Goal: Task Accomplishment & Management: Use online tool/utility

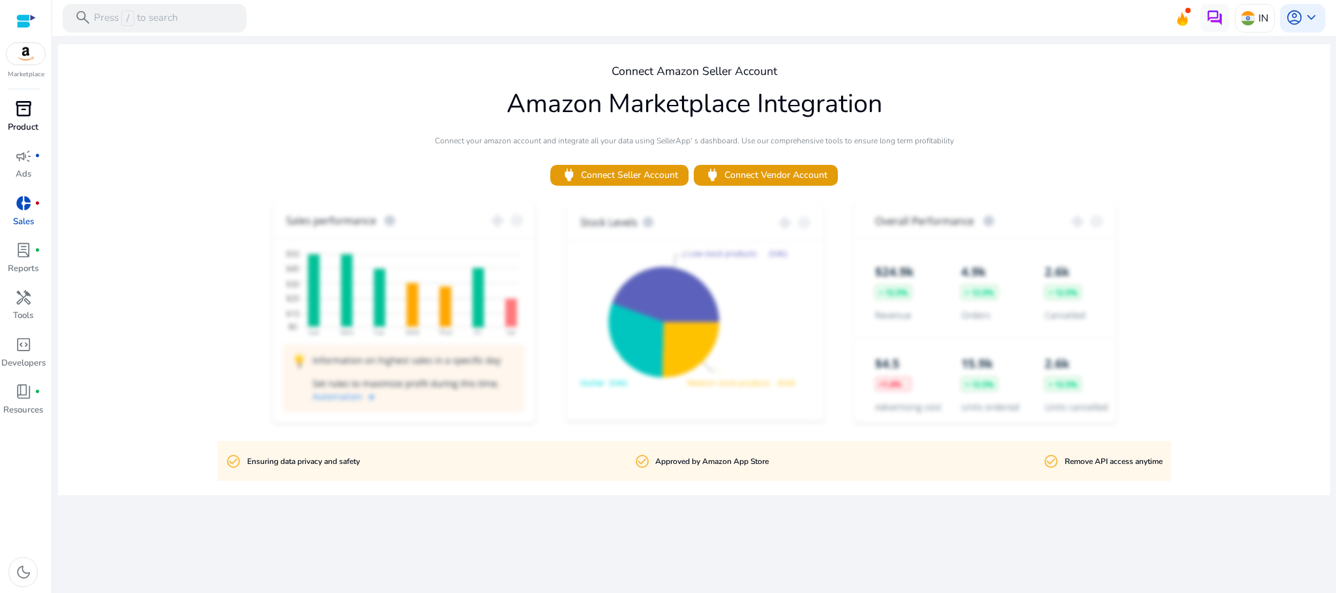
click at [10, 123] on p "Product" at bounding box center [23, 127] width 31 height 13
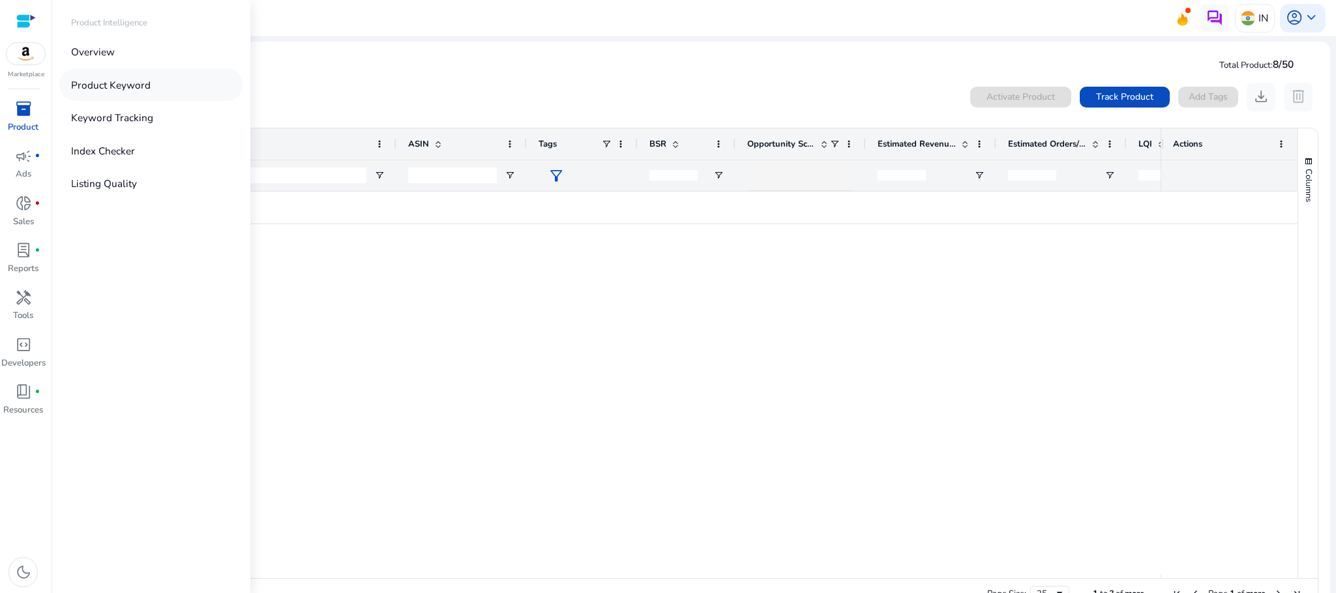
click at [110, 84] on p "Product Keyword" at bounding box center [111, 85] width 80 height 15
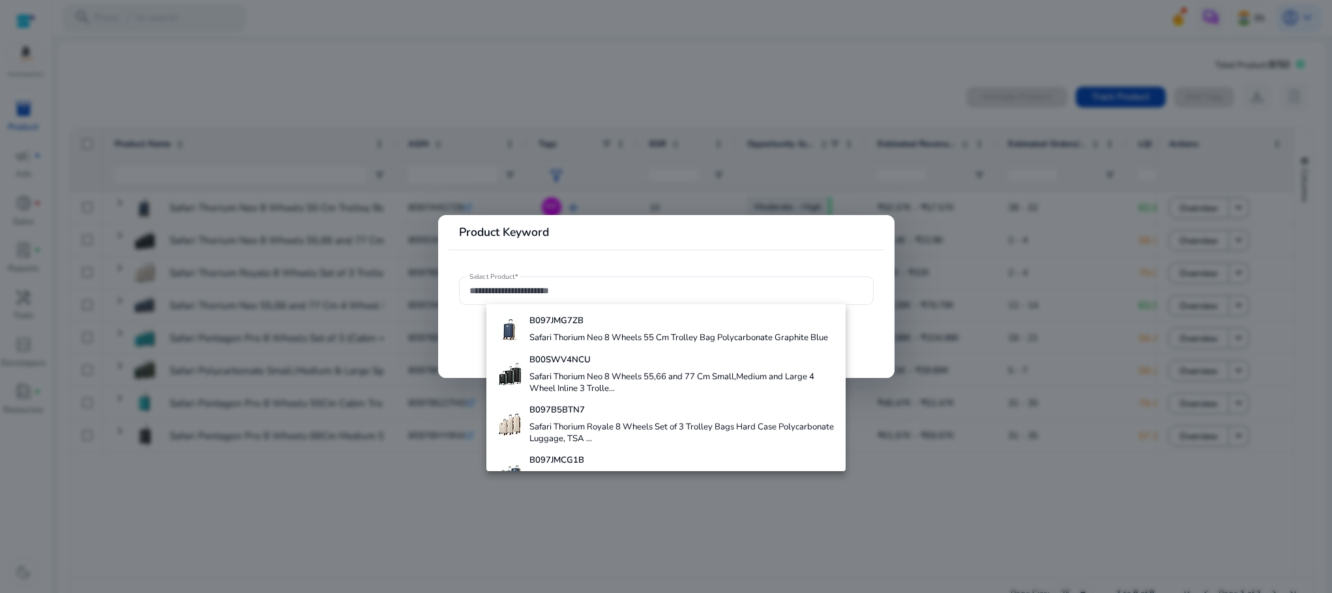
click at [446, 70] on div at bounding box center [666, 296] width 1332 height 593
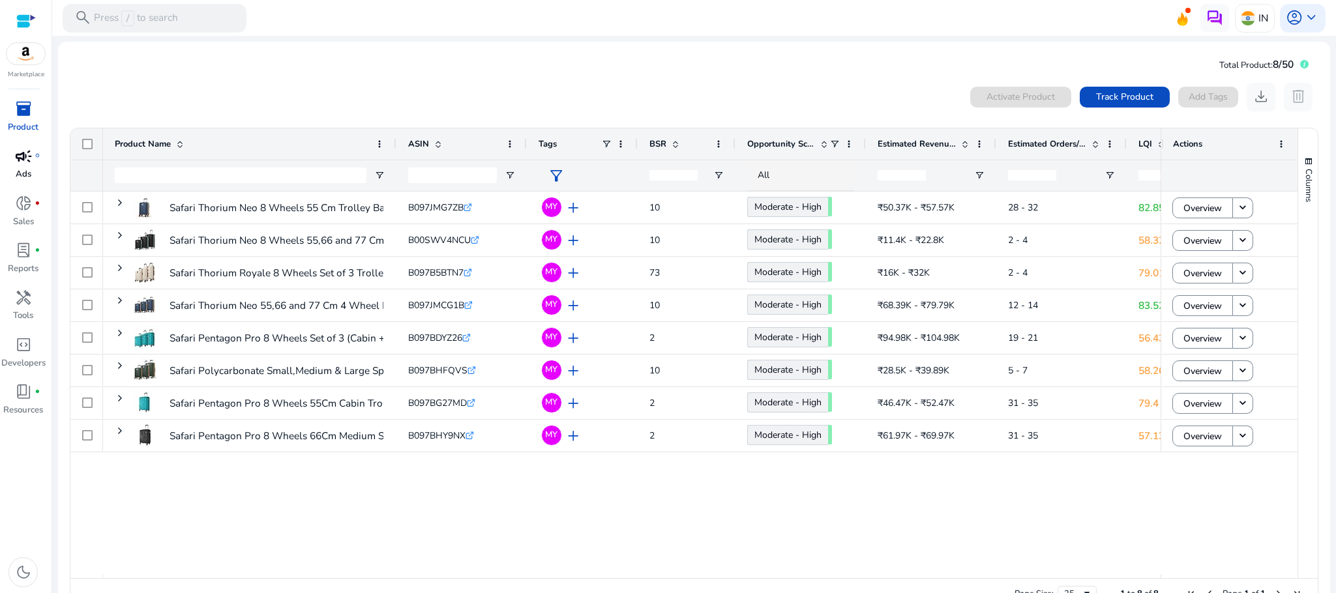
click at [25, 164] on span "campaign" at bounding box center [23, 156] width 17 height 17
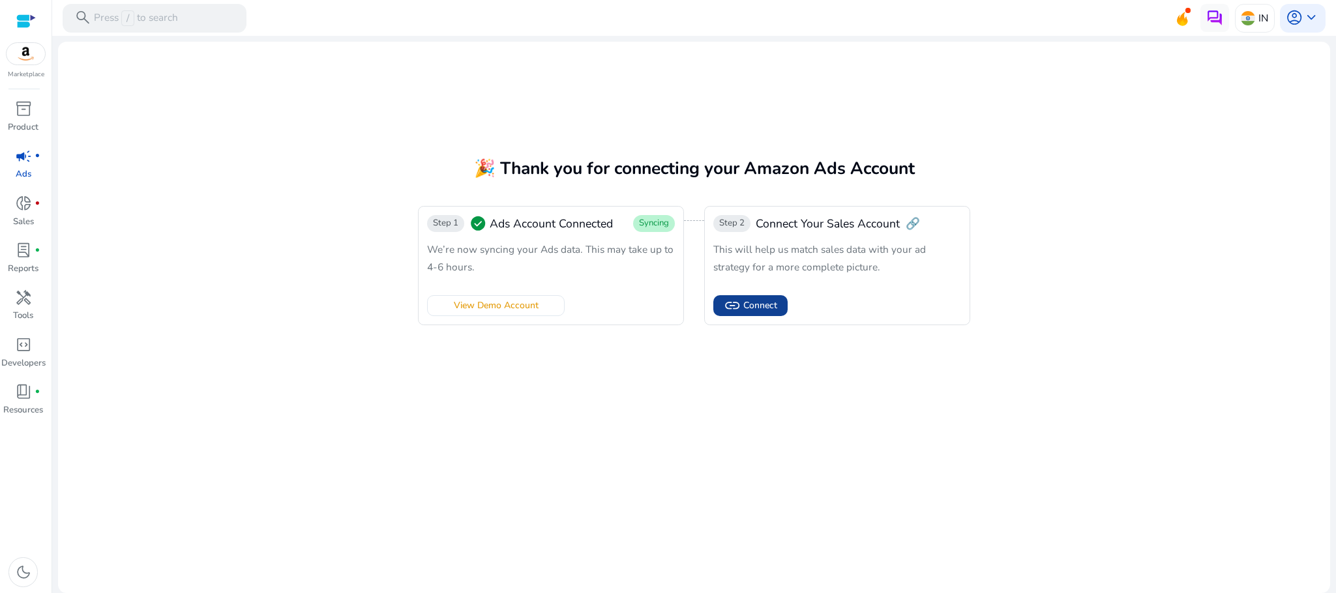
click at [771, 299] on span "Connect" at bounding box center [760, 306] width 34 height 14
